Goal: Task Accomplishment & Management: Use online tool/utility

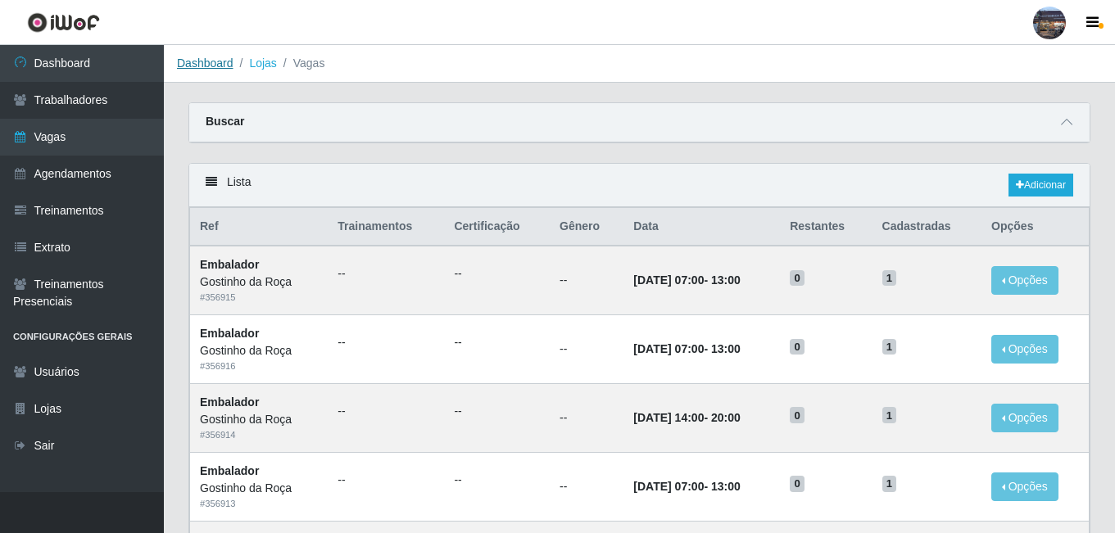
click at [209, 60] on link "Dashboard" at bounding box center [205, 63] width 57 height 13
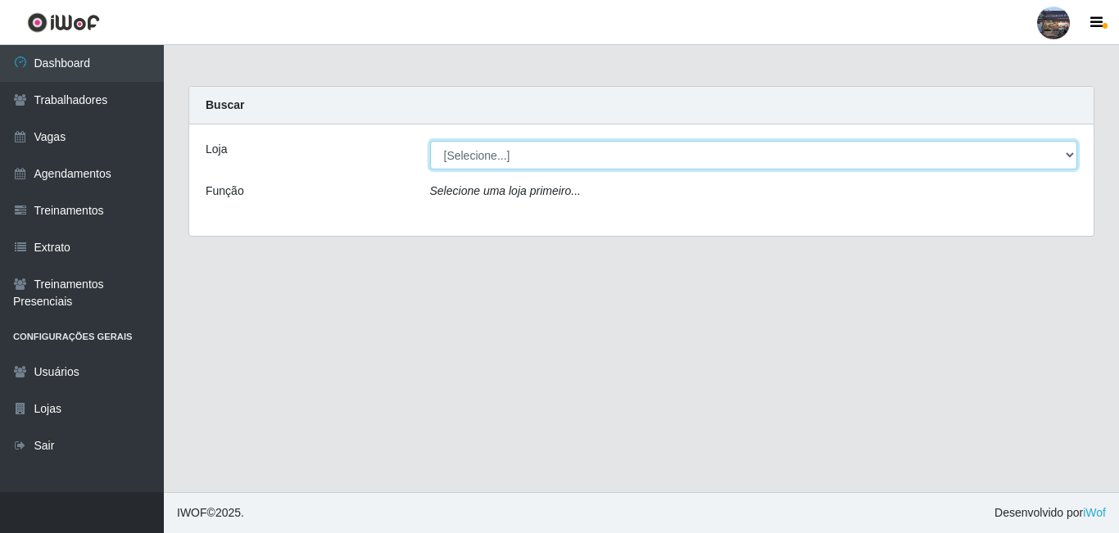
click at [476, 159] on select "[Selecione...] Gostinho da Roça" at bounding box center [754, 155] width 648 height 29
select select "303"
click at [430, 141] on select "[Selecione...] Gostinho da Roça" at bounding box center [754, 155] width 648 height 29
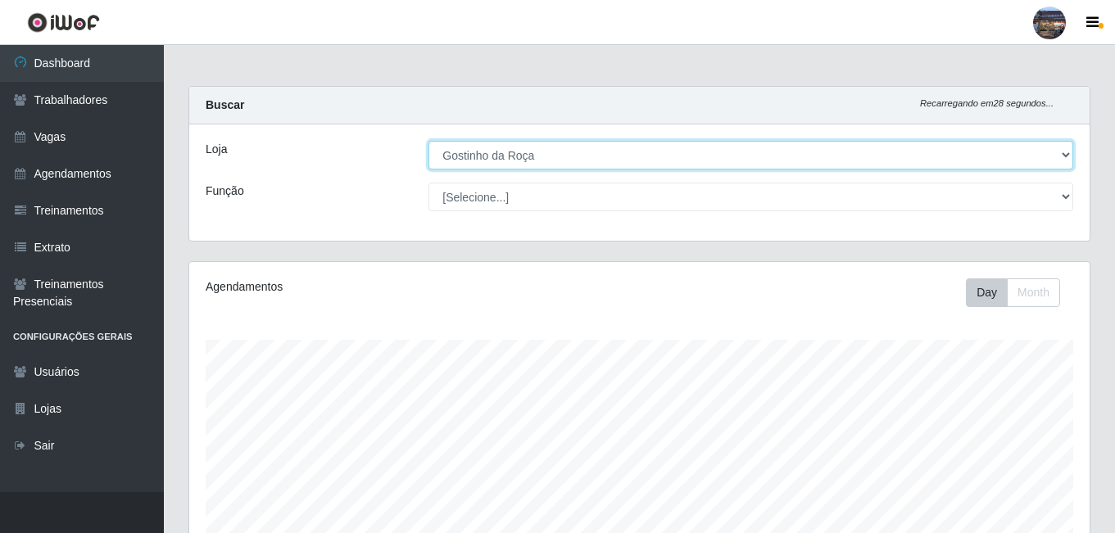
scroll to position [340, 900]
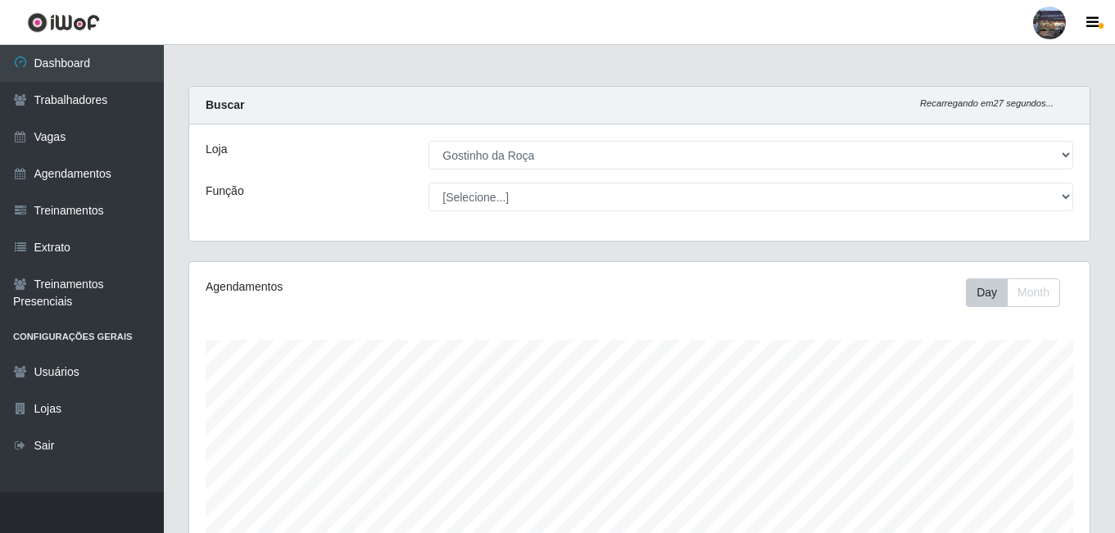
drag, startPoint x: 1112, startPoint y: 87, endPoint x: 1115, endPoint y: 112, distance: 25.5
click at [1114, 112] on html "Perfil Alterar Senha Sair Dashboard Trabalhadores Vagas Agendamentos Treinament…" at bounding box center [557, 471] width 1115 height 942
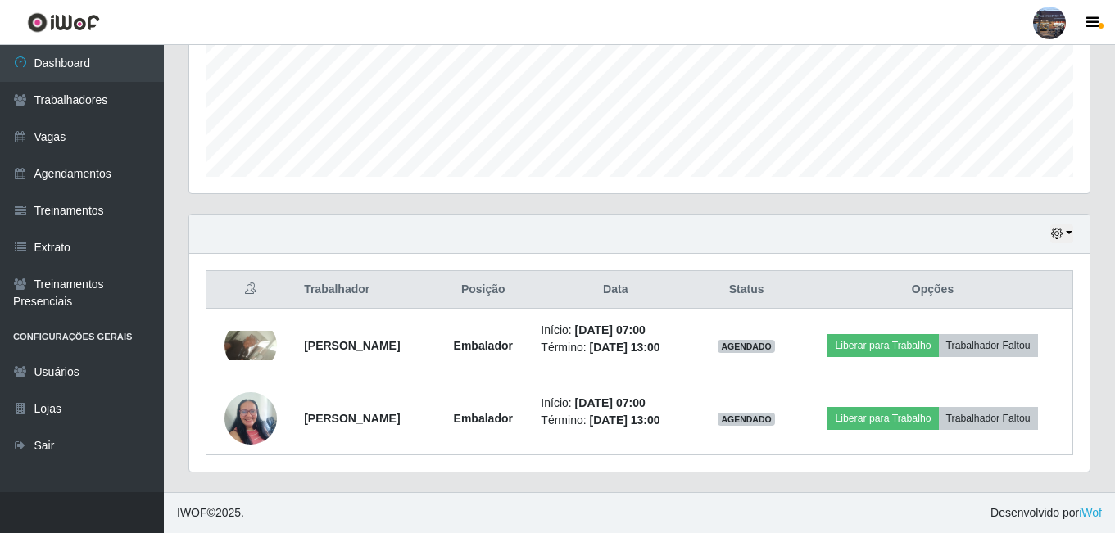
scroll to position [433, 0]
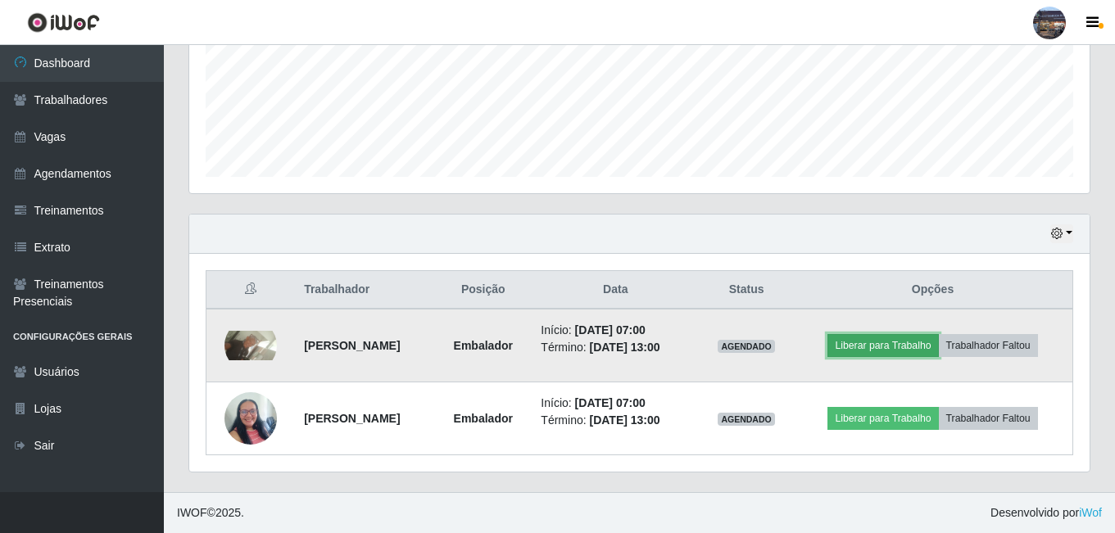
click at [938, 334] on button "Liberar para Trabalho" at bounding box center [882, 345] width 111 height 23
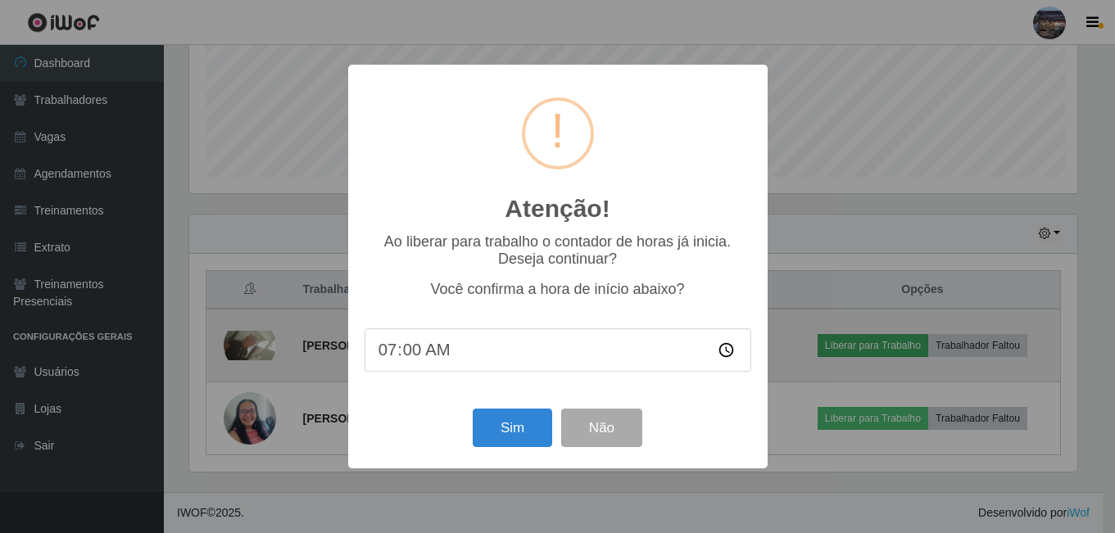
scroll to position [340, 892]
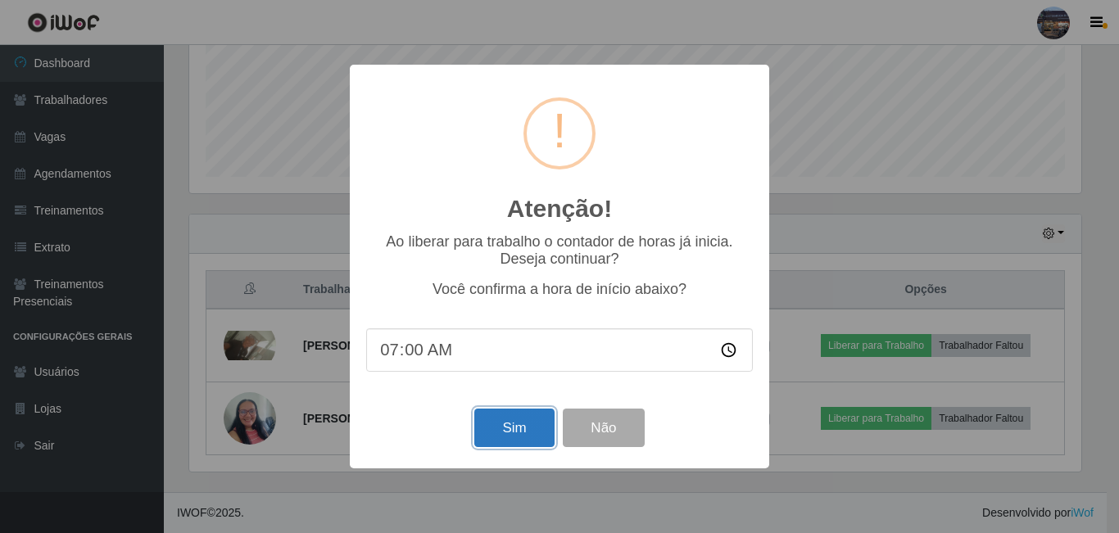
click at [507, 427] on button "Sim" at bounding box center [513, 428] width 79 height 38
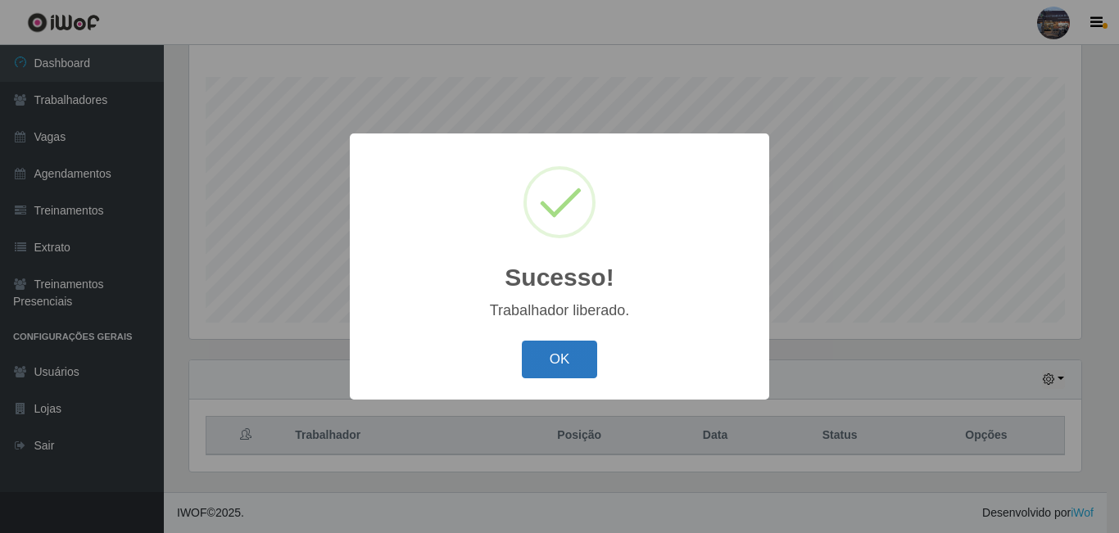
click at [565, 362] on button "OK" at bounding box center [560, 360] width 76 height 38
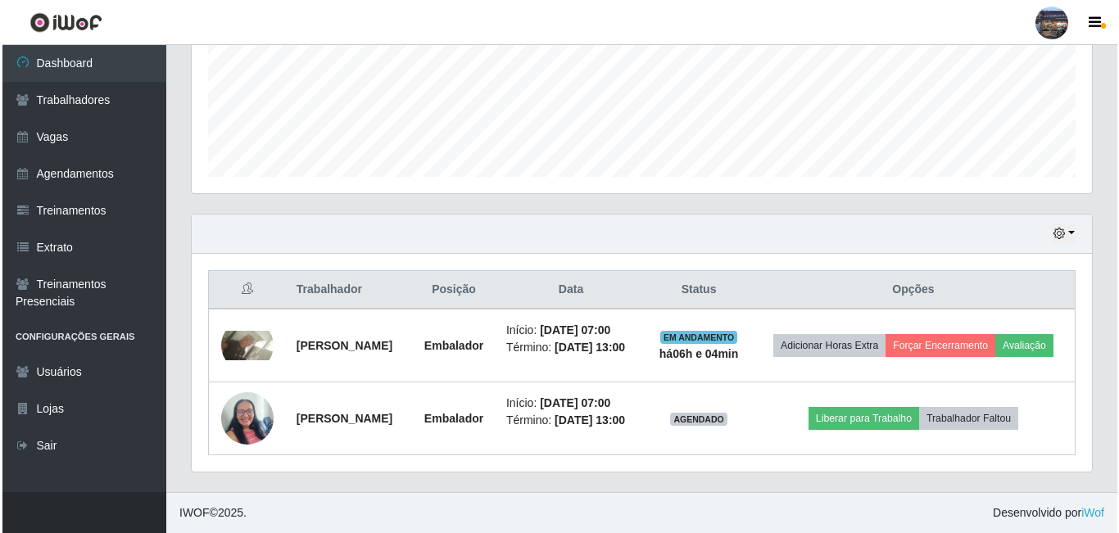
scroll to position [468, 0]
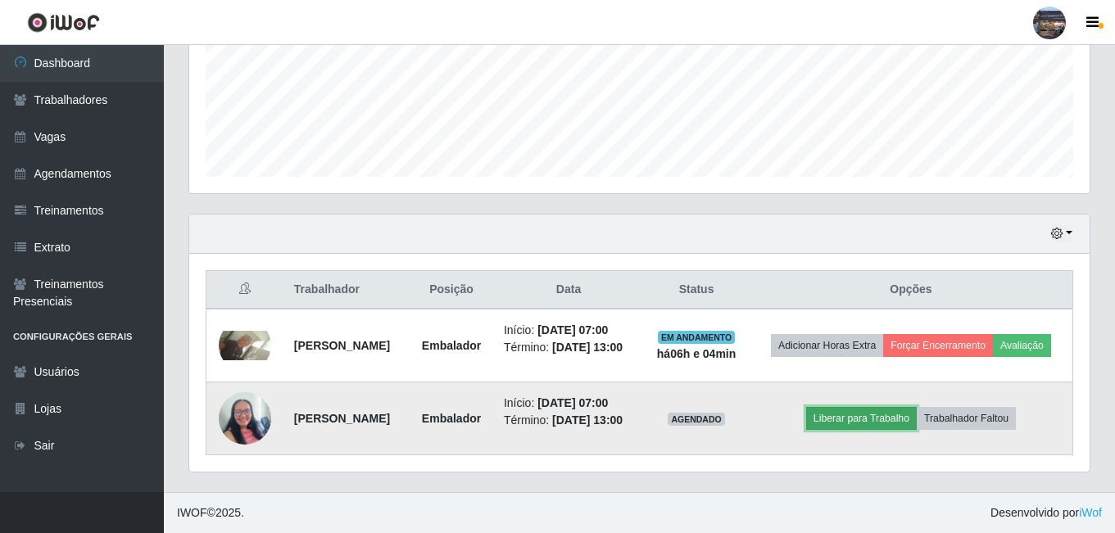
click at [879, 407] on button "Liberar para Trabalho" at bounding box center [861, 418] width 111 height 23
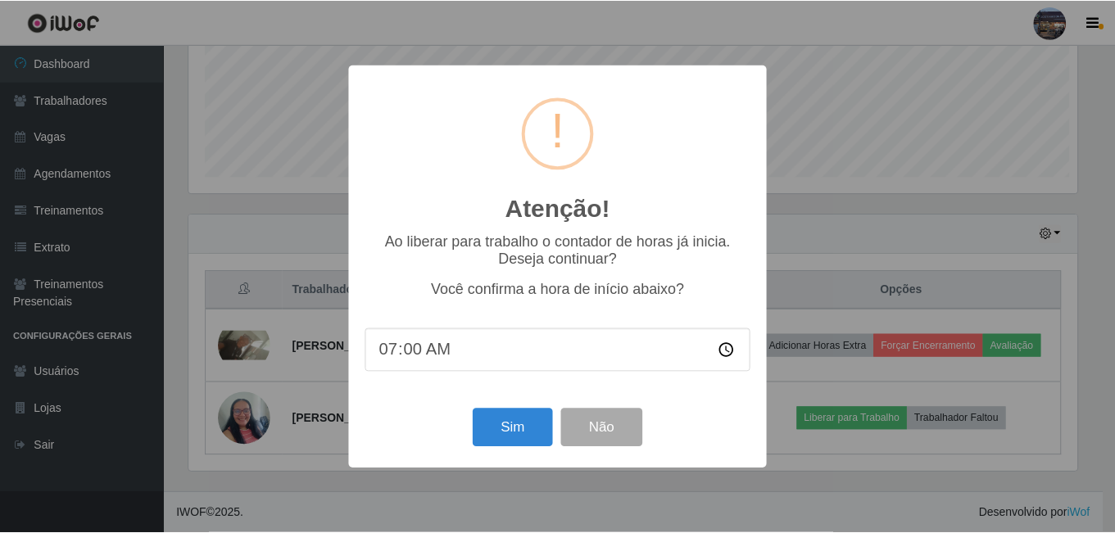
scroll to position [340, 892]
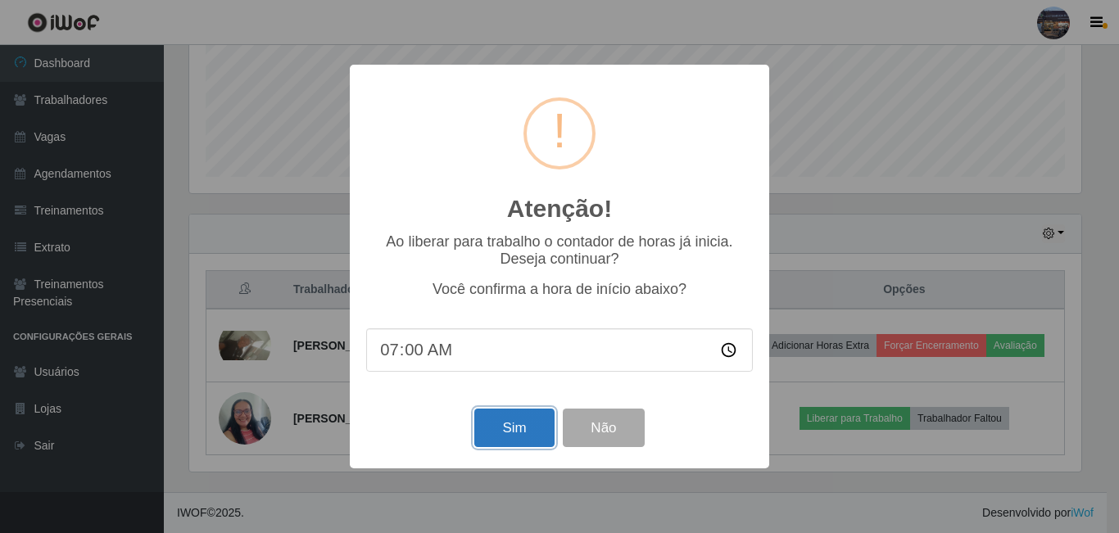
click at [497, 425] on button "Sim" at bounding box center [513, 428] width 79 height 38
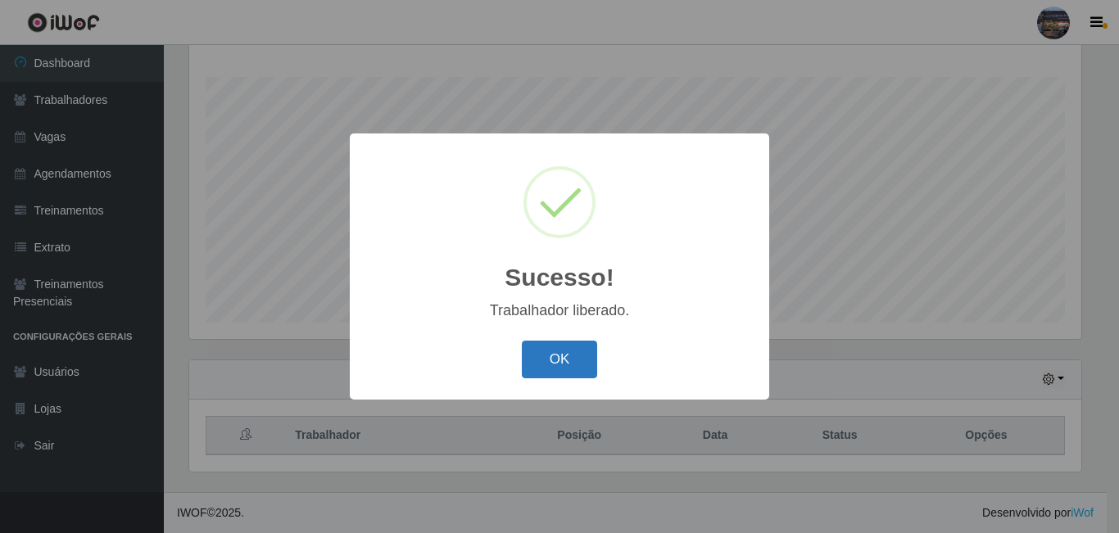
click at [545, 359] on button "OK" at bounding box center [560, 360] width 76 height 38
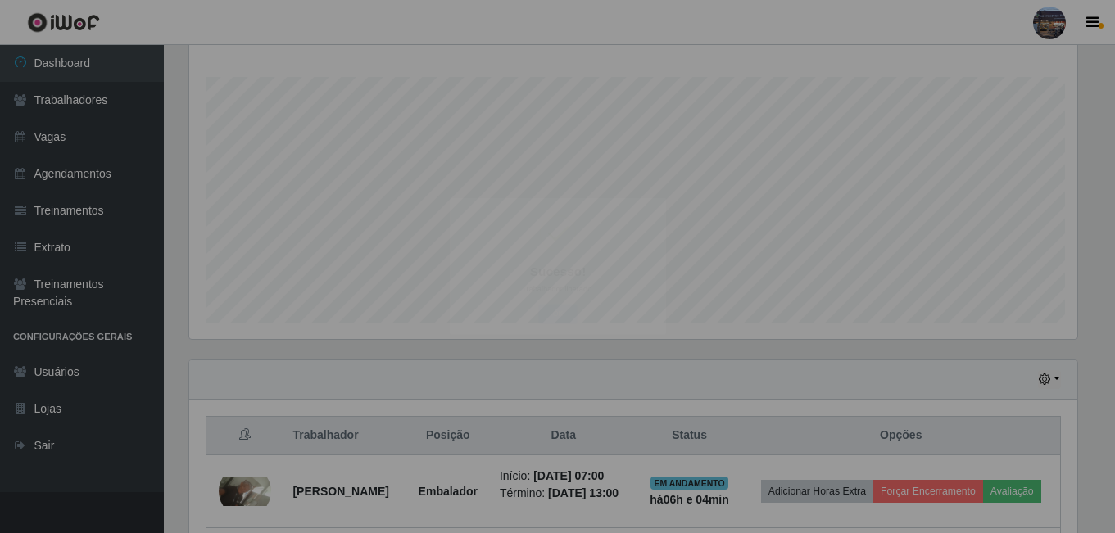
scroll to position [340, 900]
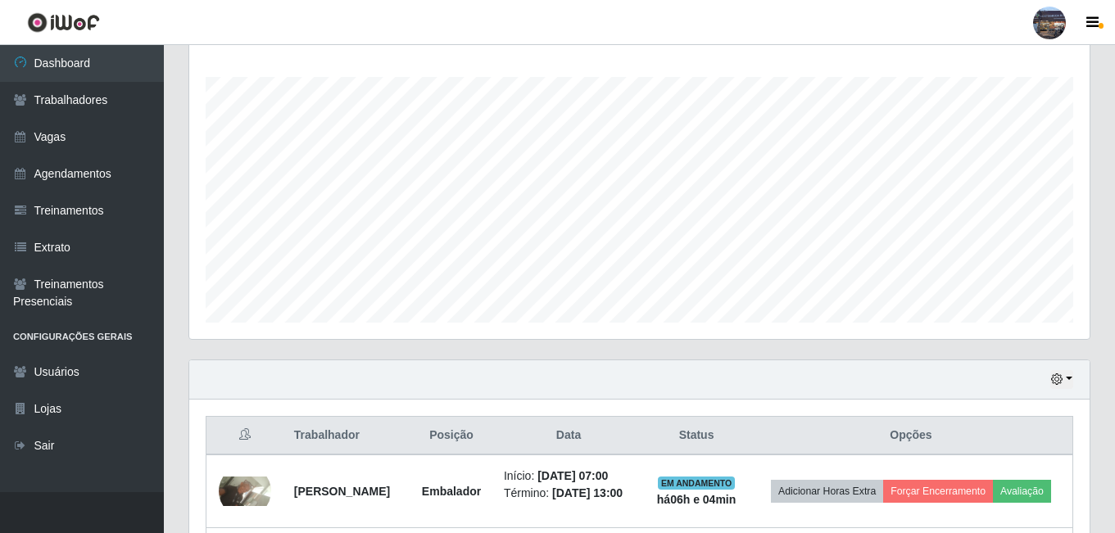
drag, startPoint x: 1095, startPoint y: 188, endPoint x: 1118, endPoint y: 164, distance: 33.0
click at [1114, 176] on html "Perfil Alterar Senha Sair Dashboard Trabalhadores Vagas Agendamentos Treinament…" at bounding box center [557, 208] width 1115 height 942
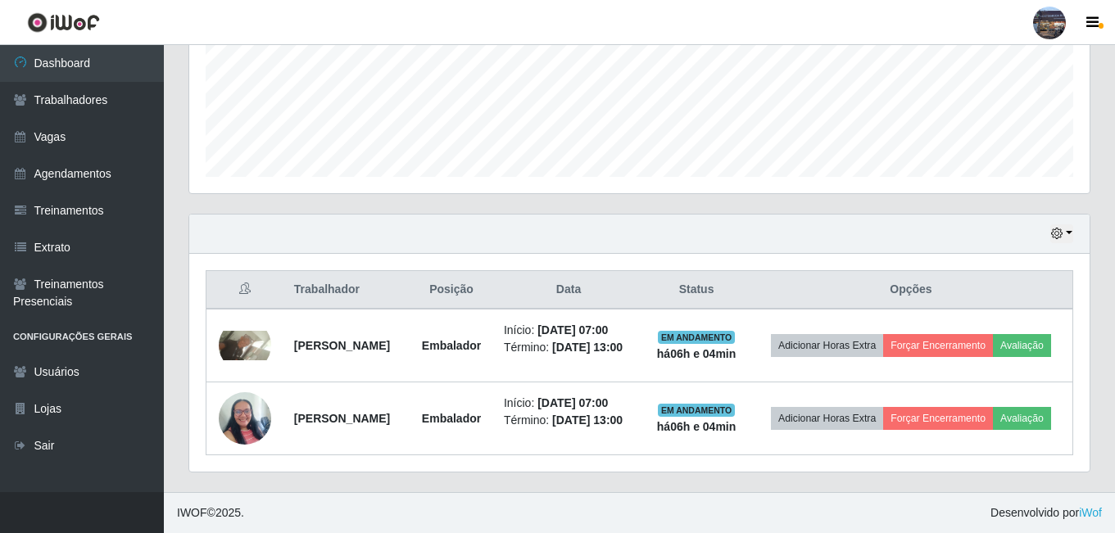
scroll to position [468, 0]
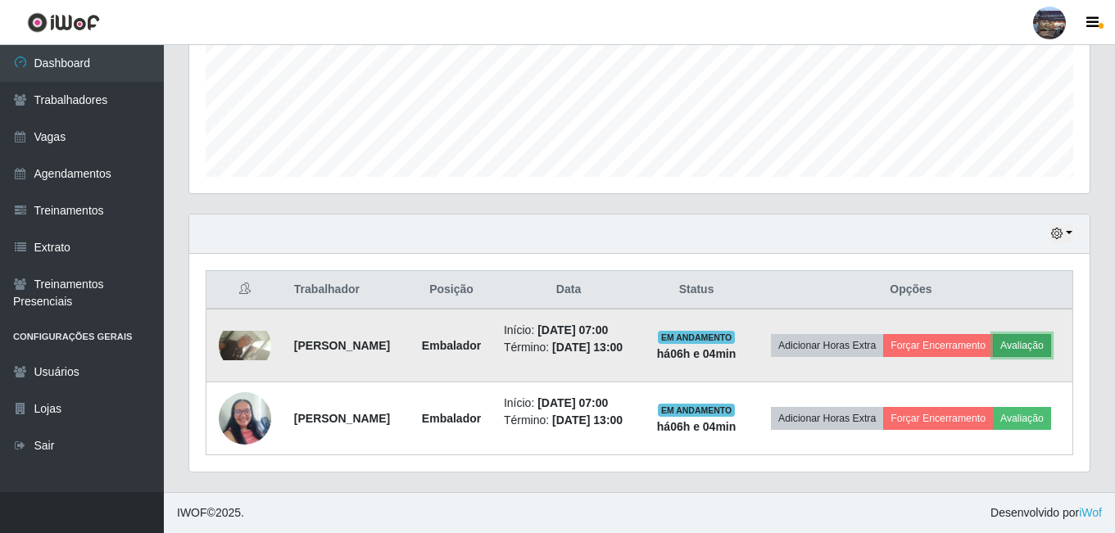
click at [992, 334] on button "Avaliação" at bounding box center [1021, 345] width 58 height 23
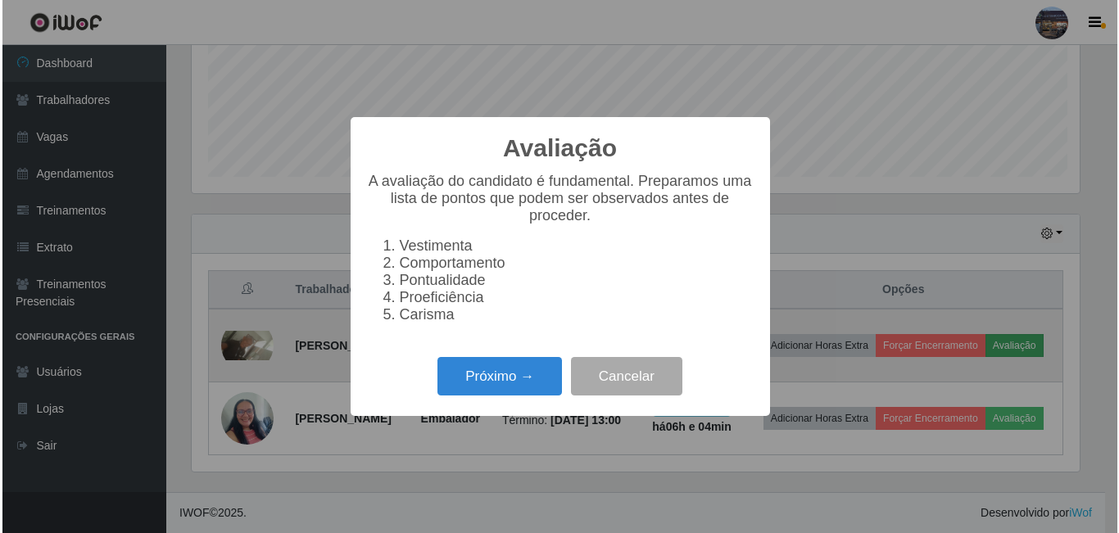
scroll to position [340, 892]
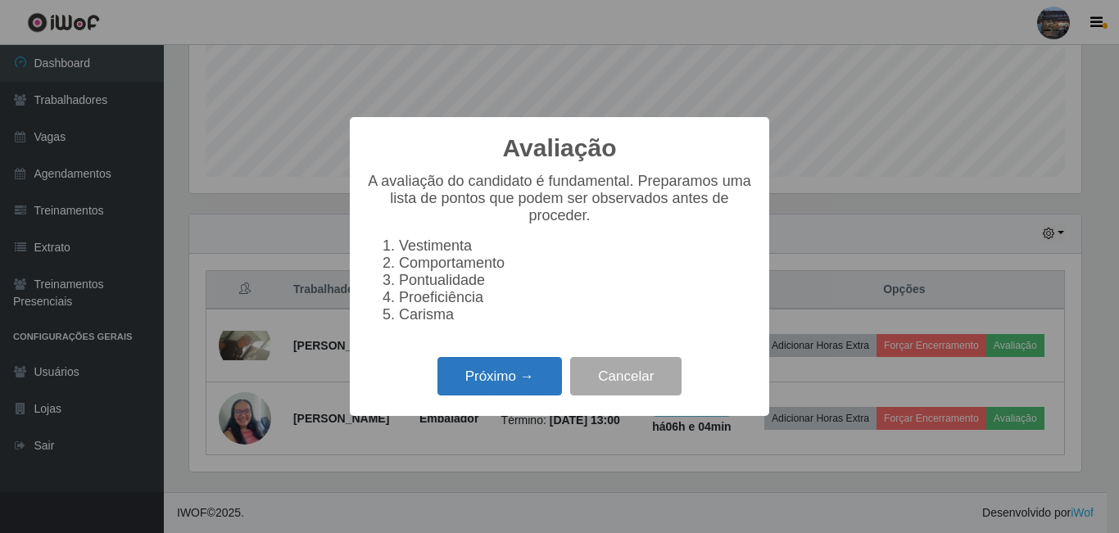
click at [479, 377] on button "Próximo →" at bounding box center [499, 376] width 124 height 38
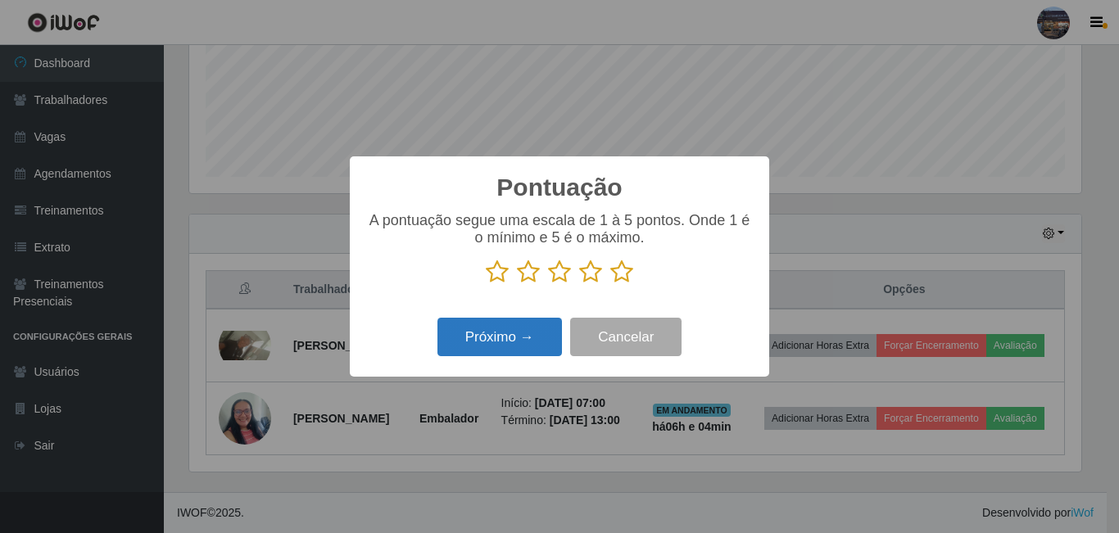
scroll to position [818549, 817997]
click at [623, 272] on icon at bounding box center [621, 272] width 23 height 25
click at [610, 284] on input "radio" at bounding box center [610, 284] width 0 height 0
click at [486, 343] on button "Próximo →" at bounding box center [499, 337] width 124 height 38
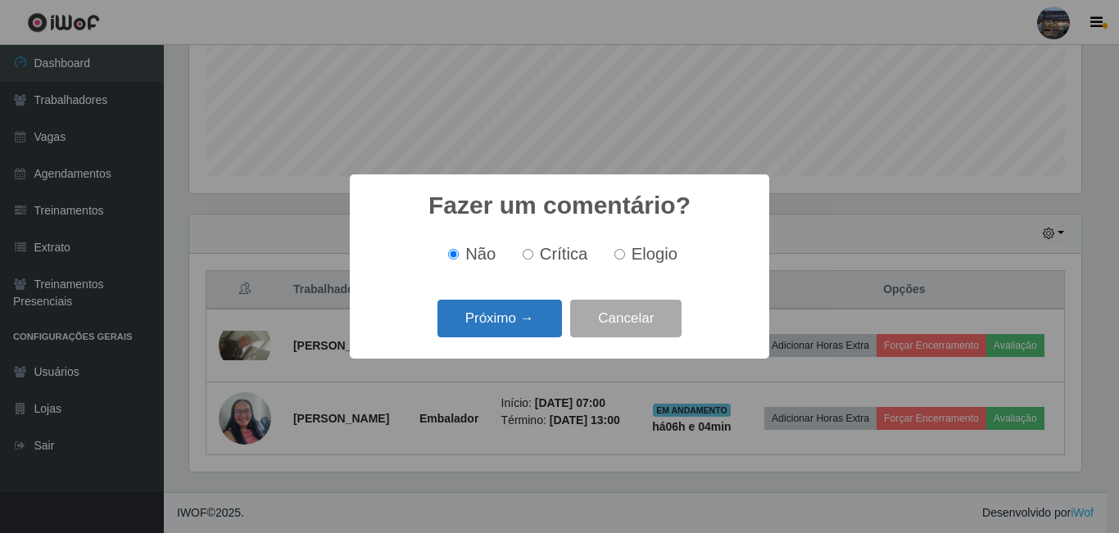
click at [487, 302] on button "Próximo →" at bounding box center [499, 319] width 124 height 38
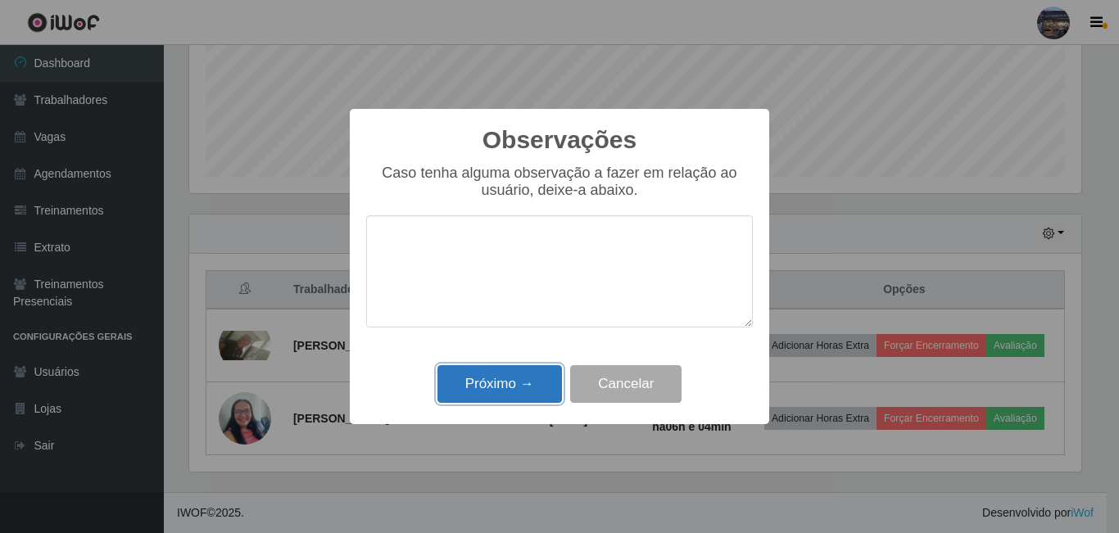
click at [491, 380] on button "Próximo →" at bounding box center [499, 384] width 124 height 38
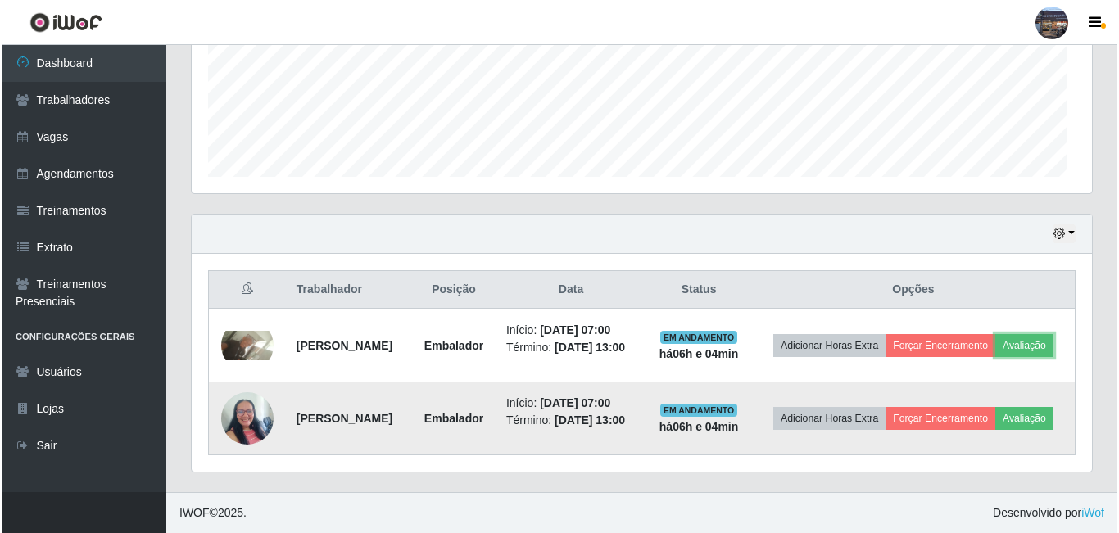
scroll to position [340, 900]
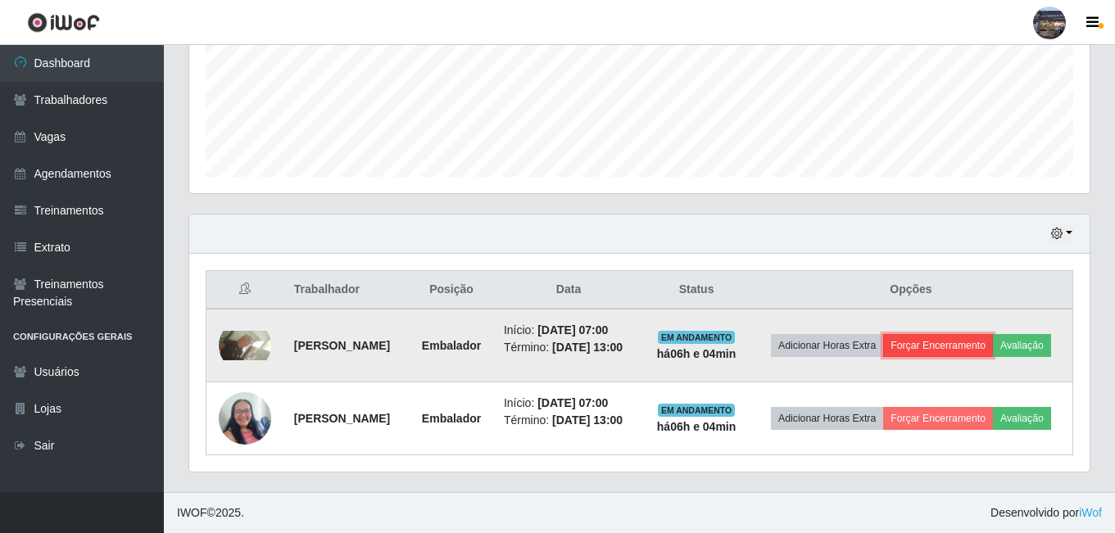
click at [992, 334] on button "Forçar Encerramento" at bounding box center [938, 345] width 110 height 23
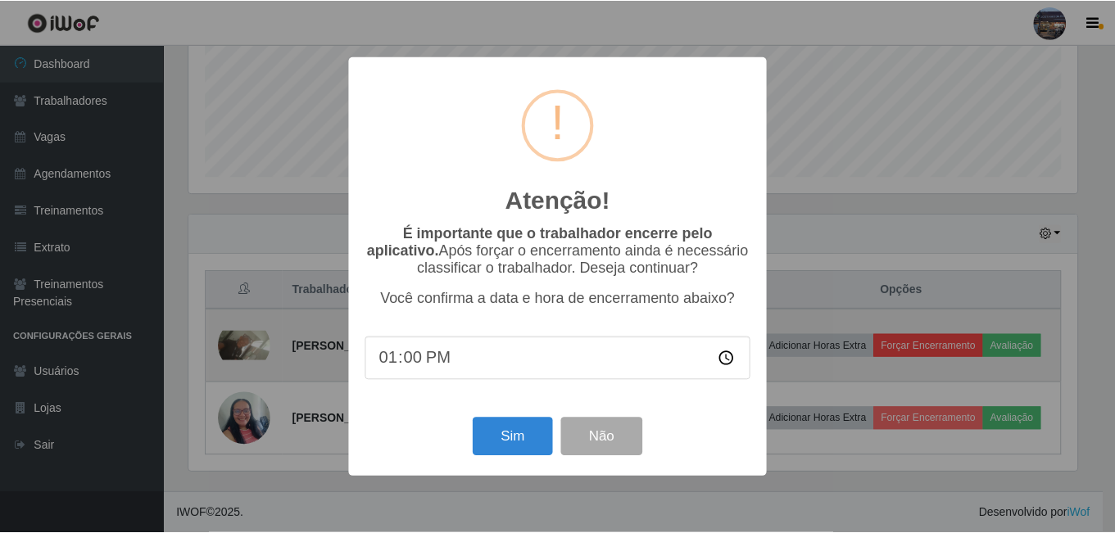
scroll to position [340, 892]
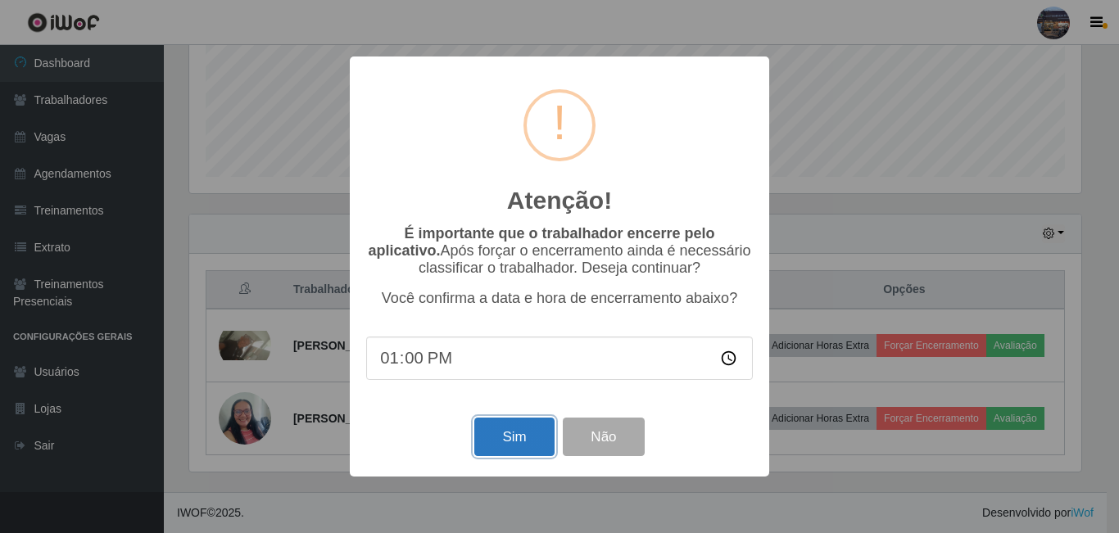
click at [500, 436] on button "Sim" at bounding box center [513, 437] width 79 height 38
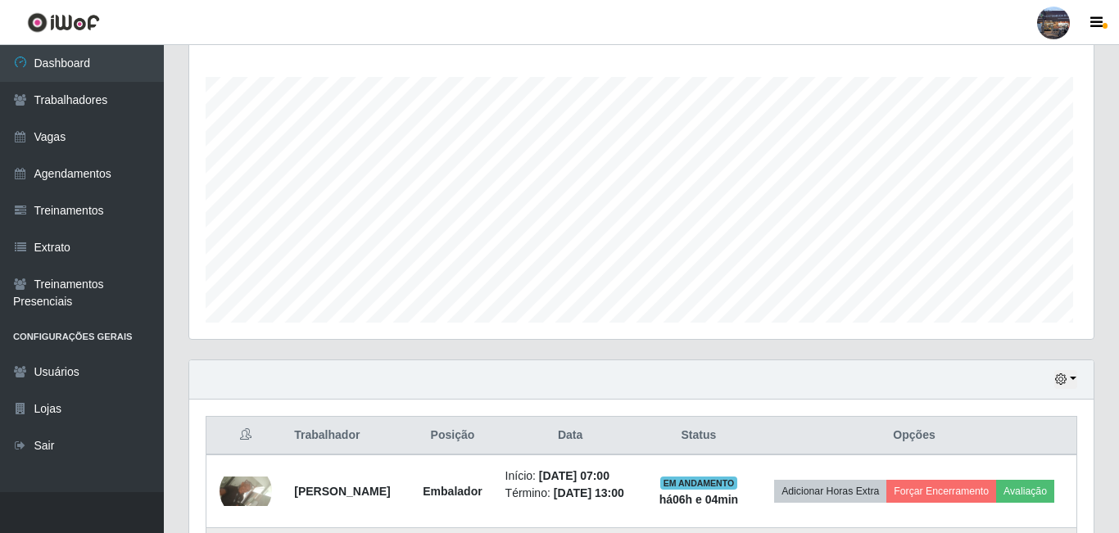
scroll to position [0, 0]
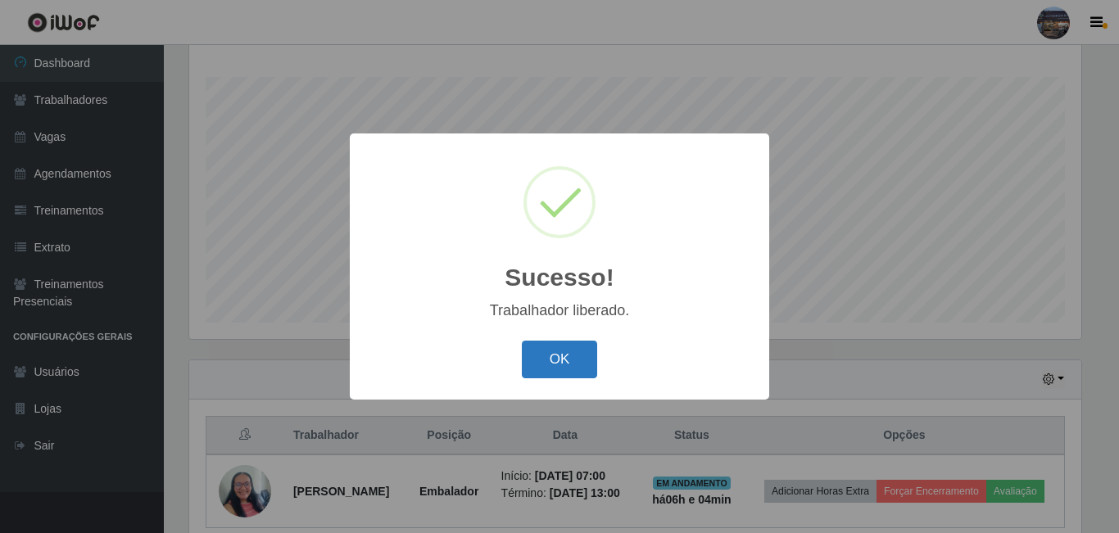
click at [549, 359] on button "OK" at bounding box center [560, 360] width 76 height 38
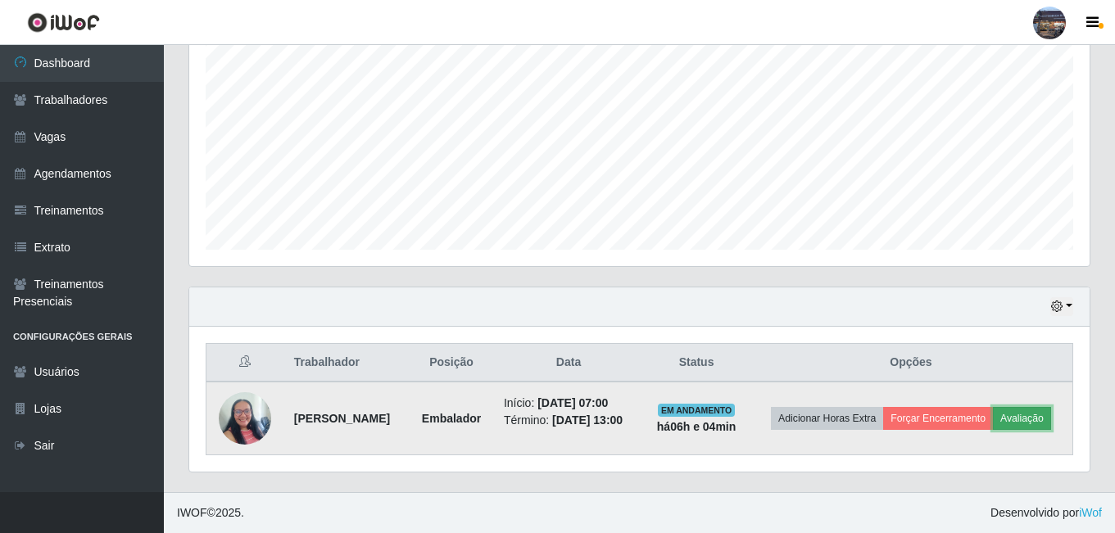
click at [992, 414] on button "Avaliação" at bounding box center [1021, 418] width 58 height 23
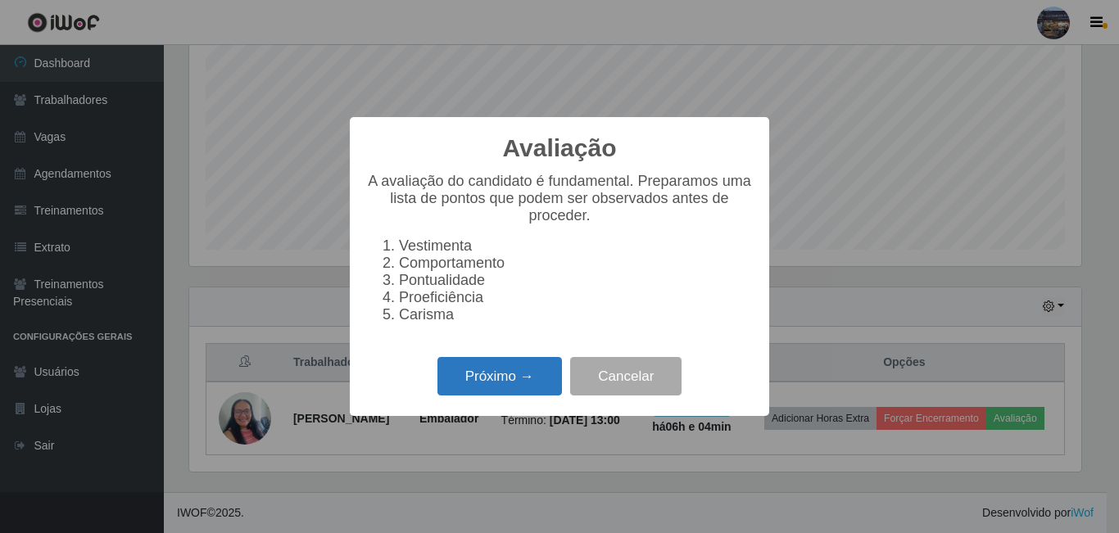
click at [486, 382] on button "Próximo →" at bounding box center [499, 376] width 124 height 38
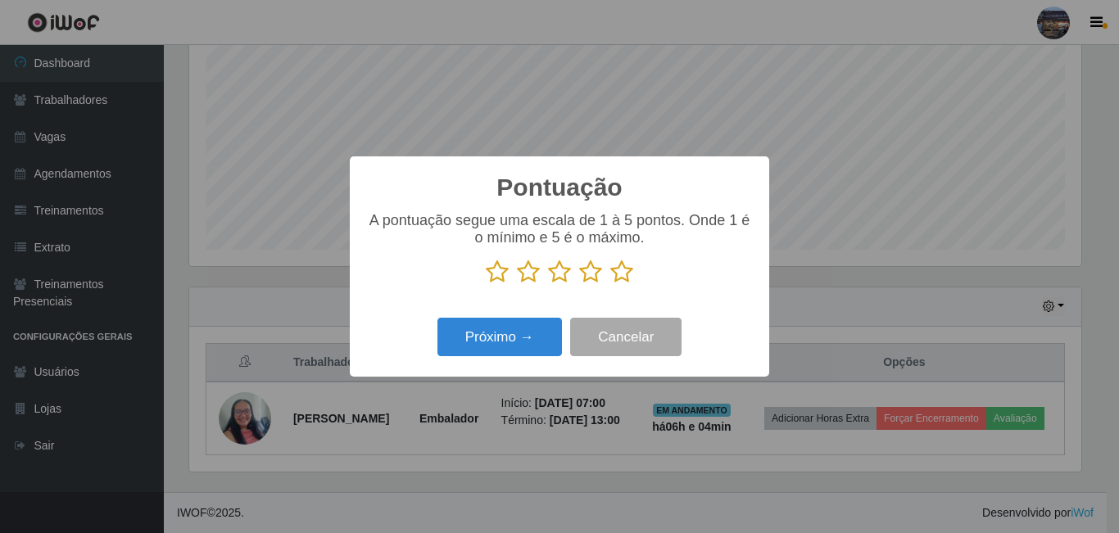
click at [553, 279] on icon at bounding box center [559, 272] width 23 height 25
click at [548, 284] on input "radio" at bounding box center [548, 284] width 0 height 0
click at [525, 342] on button "Próximo →" at bounding box center [499, 337] width 124 height 38
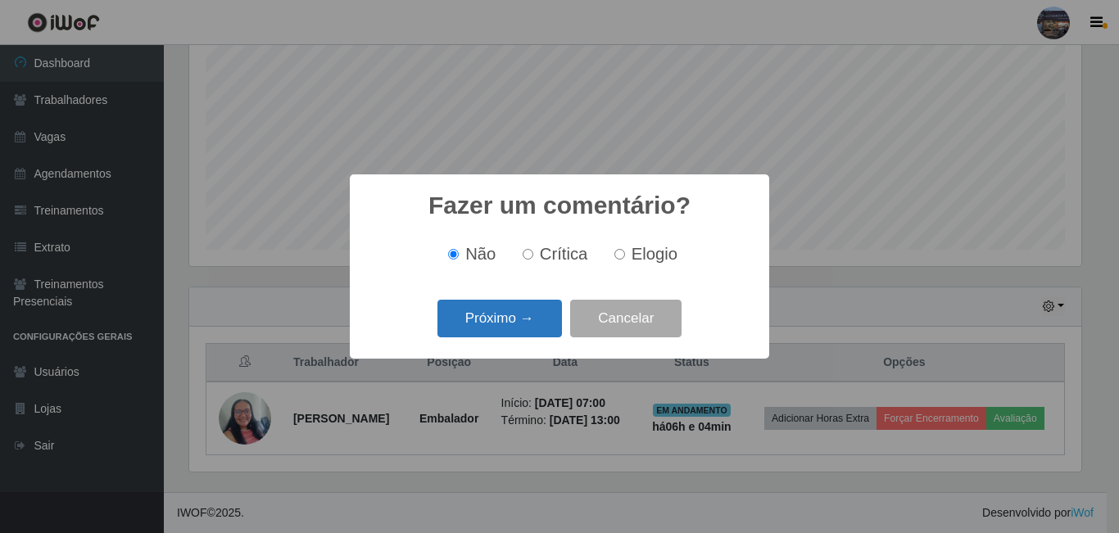
click at [500, 309] on button "Próximo →" at bounding box center [499, 319] width 124 height 38
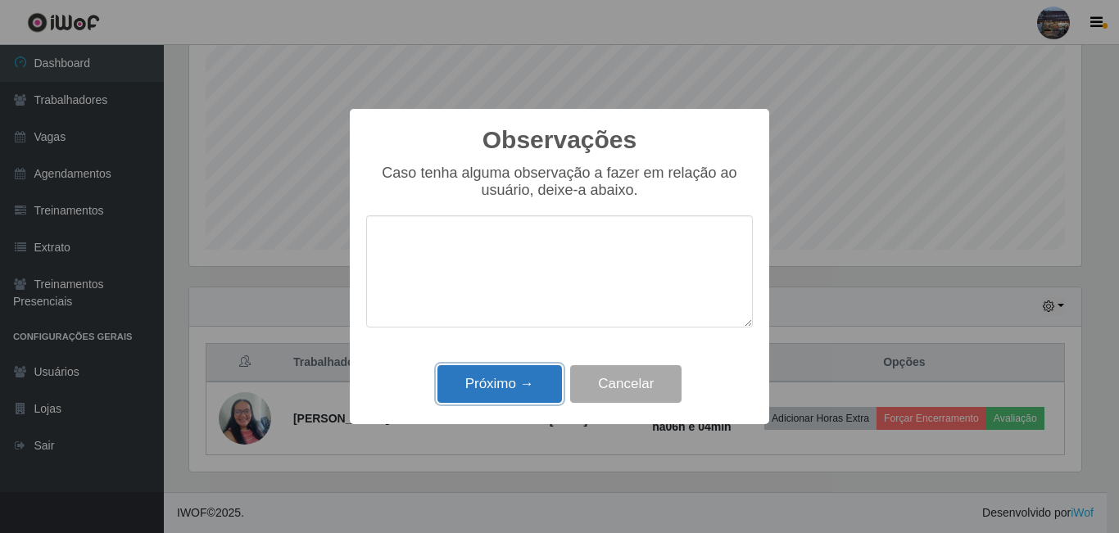
click at [475, 387] on button "Próximo →" at bounding box center [499, 384] width 124 height 38
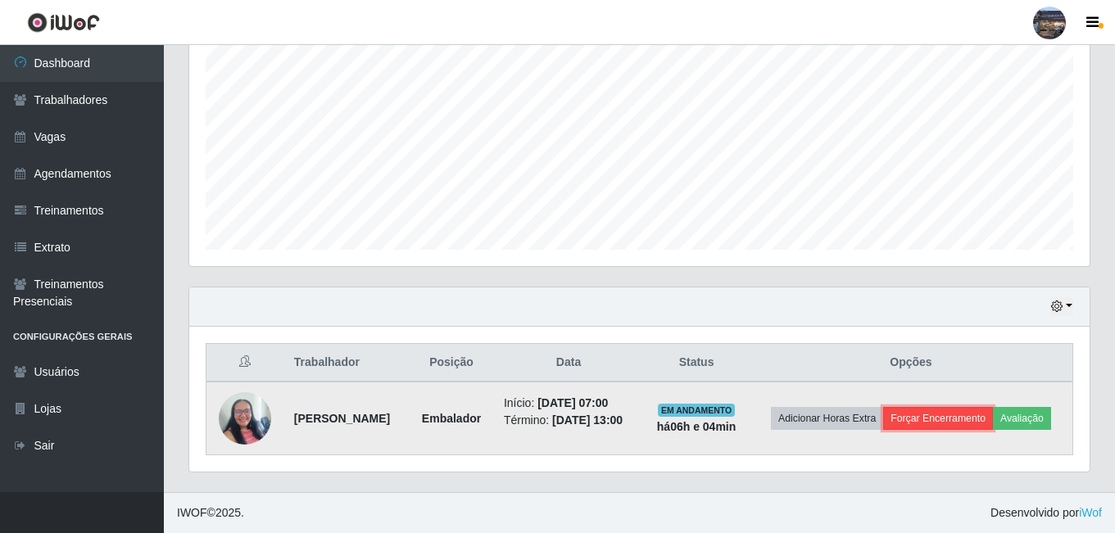
click at [984, 407] on button "Forçar Encerramento" at bounding box center [938, 418] width 110 height 23
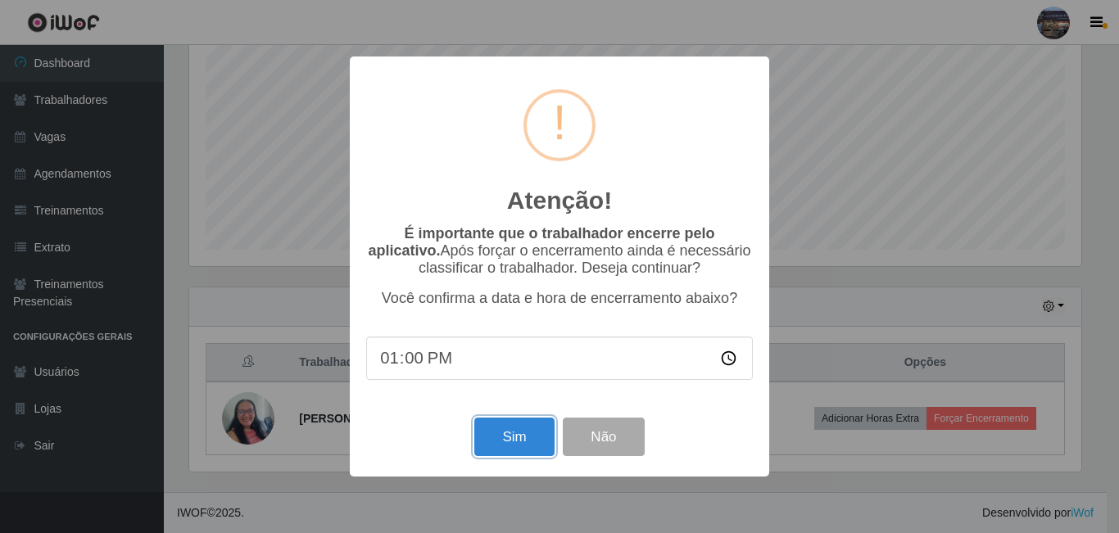
click at [527, 431] on button "Sim" at bounding box center [513, 437] width 79 height 38
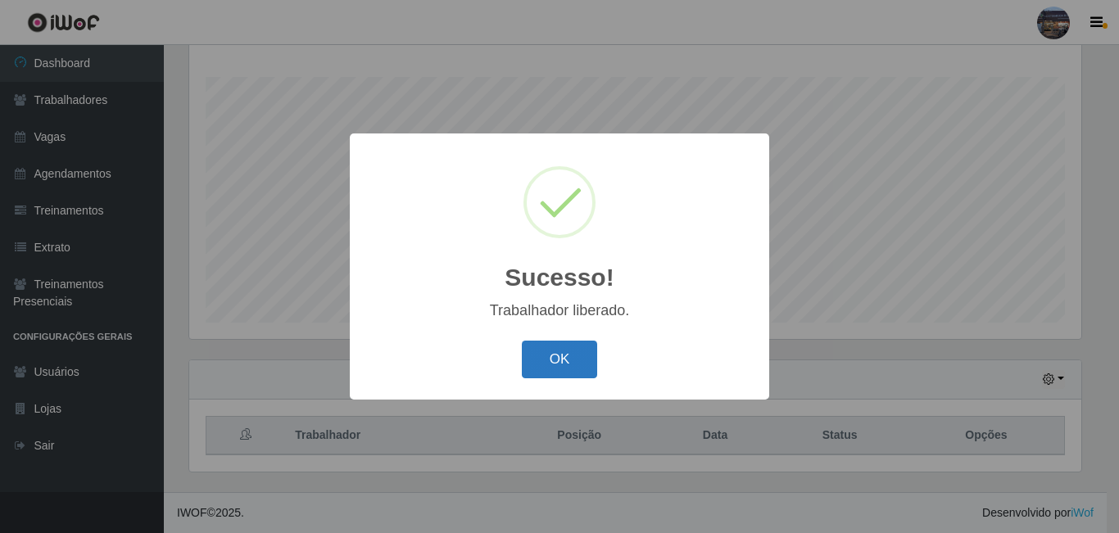
drag, startPoint x: 554, startPoint y: 354, endPoint x: 540, endPoint y: 348, distance: 15.8
click at [554, 355] on button "OK" at bounding box center [560, 360] width 76 height 38
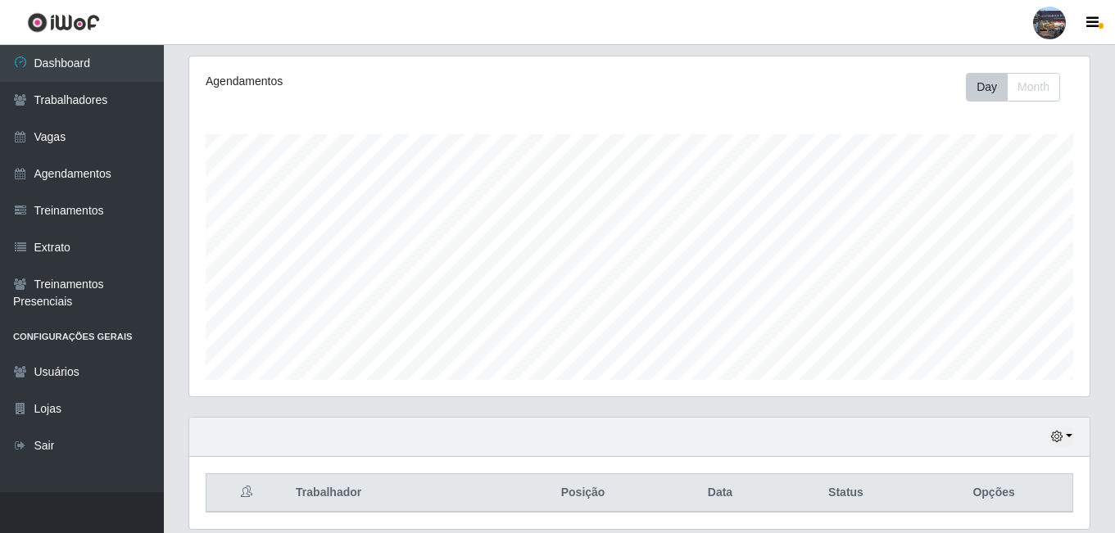
scroll to position [263, 0]
